Goal: Check status: Check status

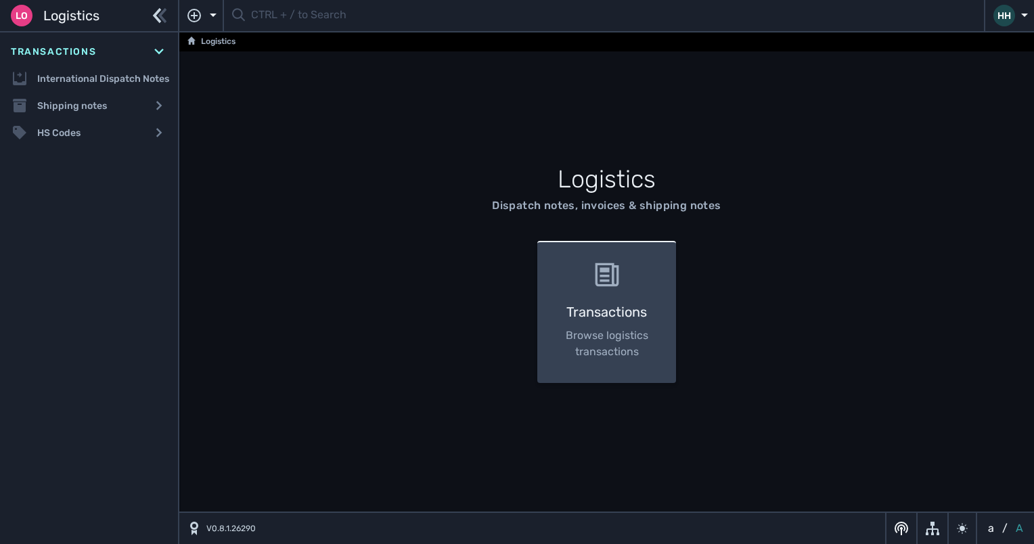
click at [632, 261] on div "Transactions Browse logistics transactions" at bounding box center [606, 312] width 139 height 142
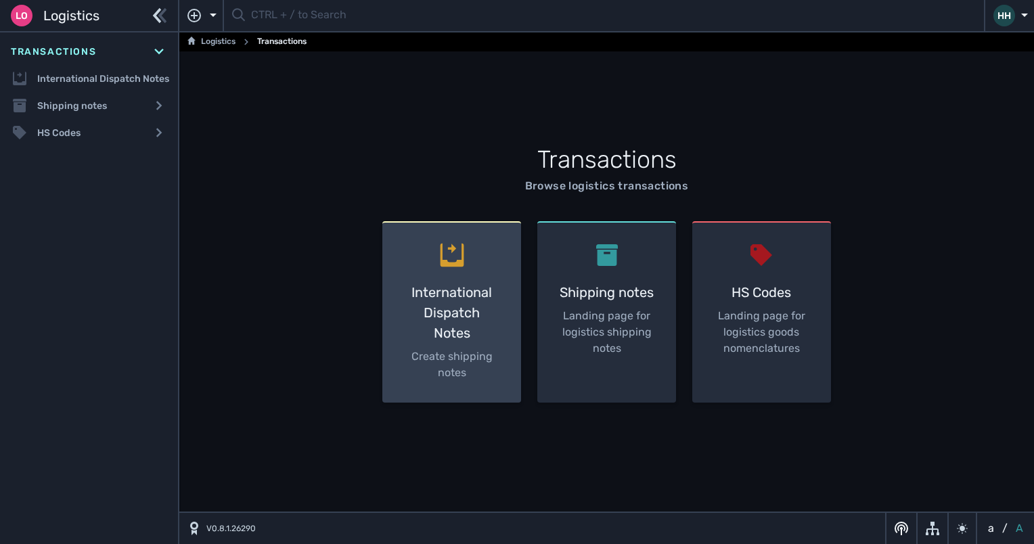
click at [442, 314] on h3 "International Dispatch Notes" at bounding box center [451, 312] width 95 height 61
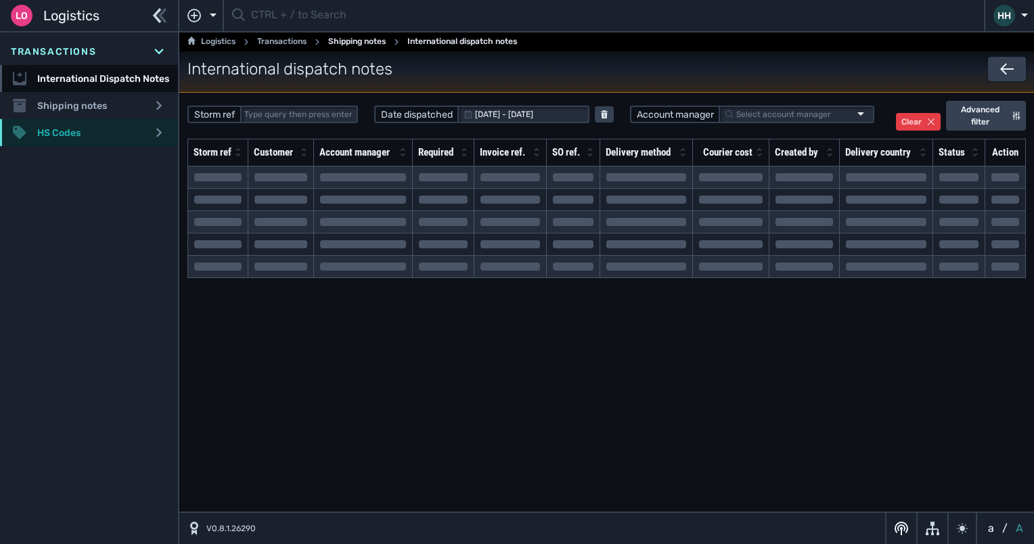
select select "20"
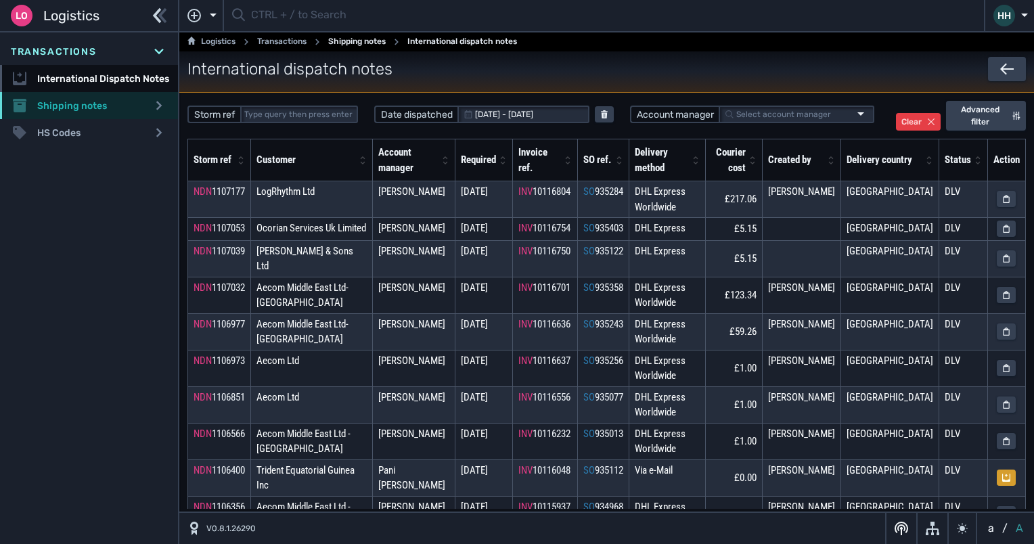
click at [87, 104] on div "Shipping notes" at bounding box center [89, 105] width 178 height 27
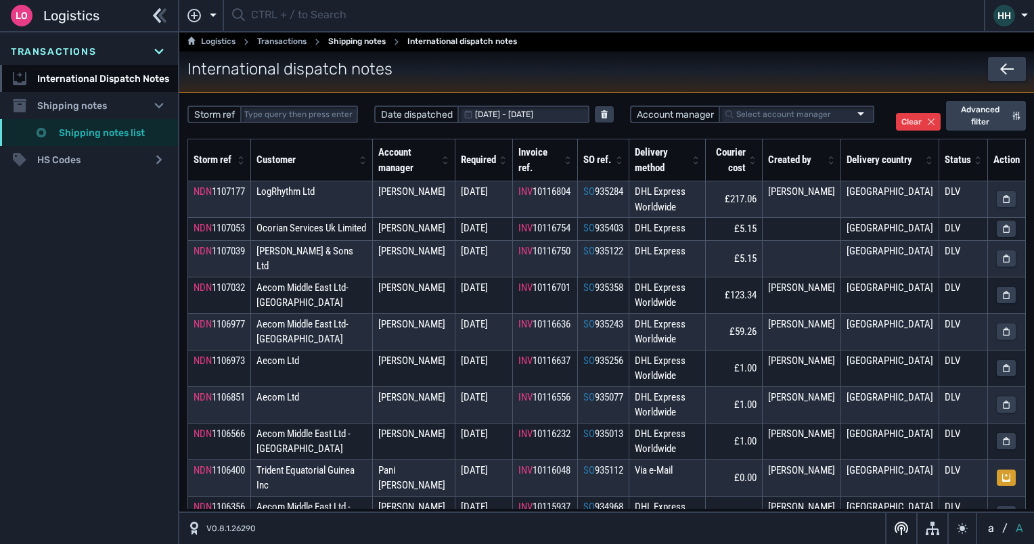
click at [101, 129] on link "Shipping notes list" at bounding box center [89, 132] width 178 height 27
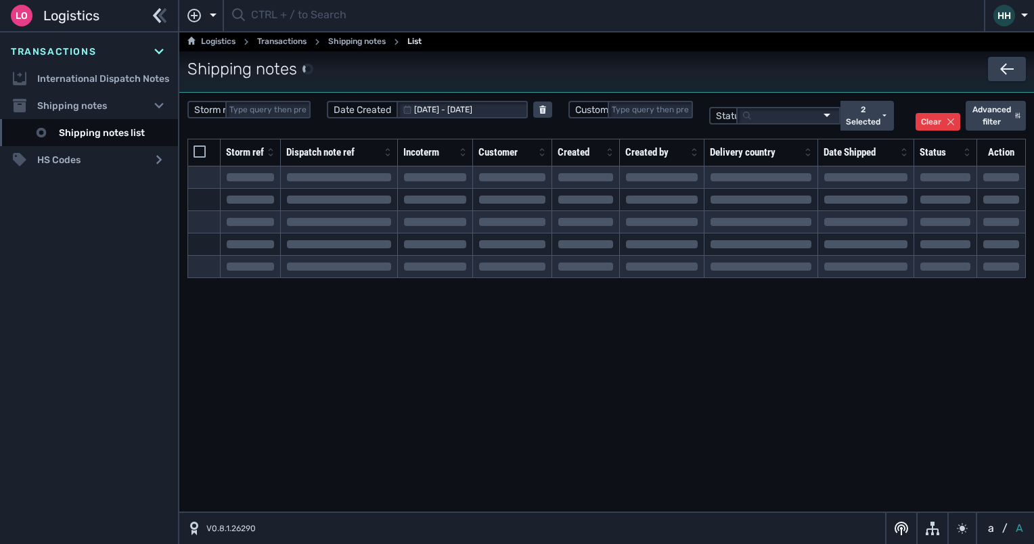
select select "20"
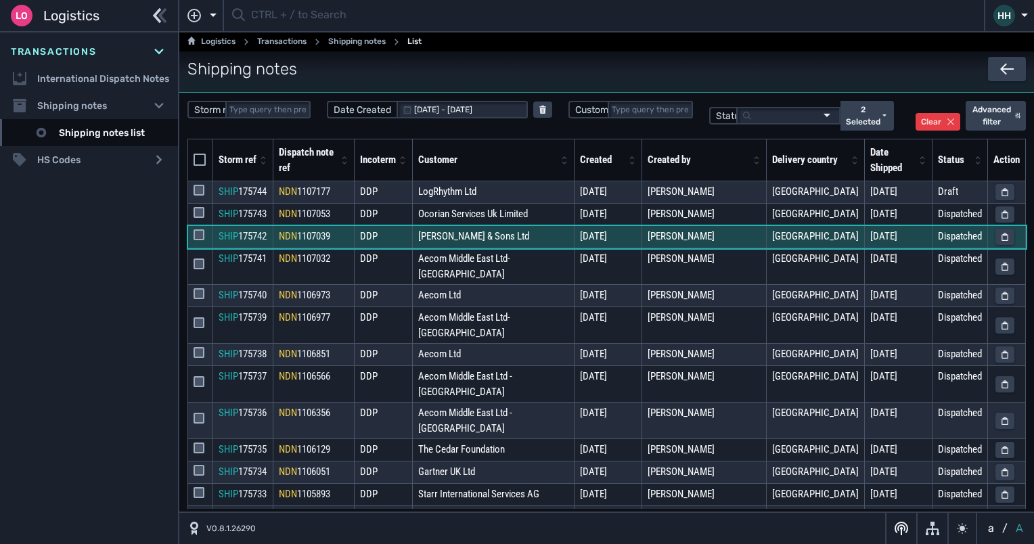
click at [342, 226] on td "NDN 1107039" at bounding box center [313, 237] width 81 height 22
